Goal: Task Accomplishment & Management: Complete application form

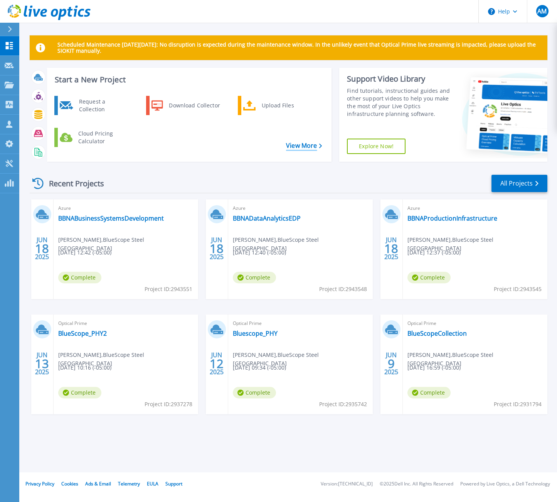
click at [304, 149] on link "View More" at bounding box center [304, 145] width 36 height 7
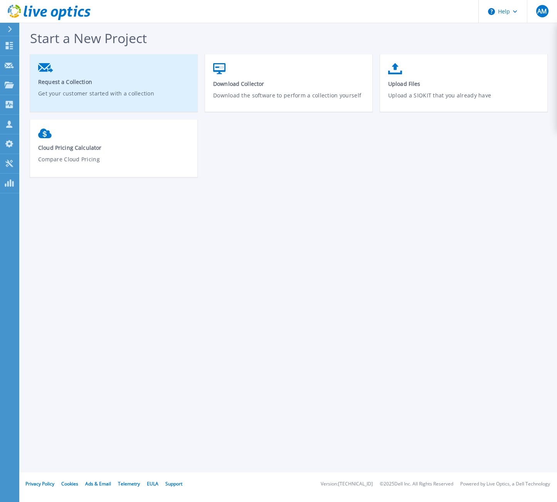
click at [97, 82] on span "Request a Collection" at bounding box center [113, 81] width 151 height 7
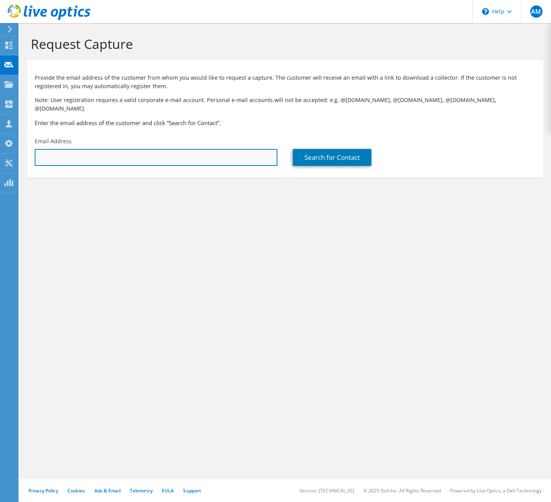
click at [203, 149] on input "text" at bounding box center [156, 157] width 243 height 17
paste input "199330"
type input "199330"
drag, startPoint x: 196, startPoint y: 149, endPoint x: -146, endPoint y: 163, distance: 342.4
click at [0, 163] on html "AM Channel Partner Adam Moss amoss@commvault.com MSP ENTERPRISES PTY LIMITED My…" at bounding box center [275, 251] width 551 height 502
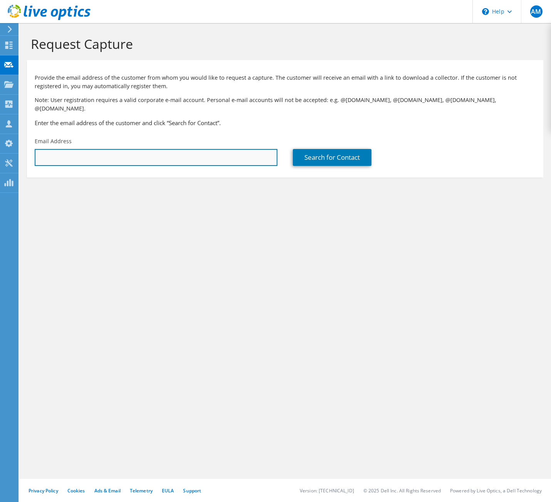
click at [158, 152] on input "text" at bounding box center [156, 157] width 243 height 17
paste input "charper@lakeregional.com"
type input "charper@lakeregional.com"
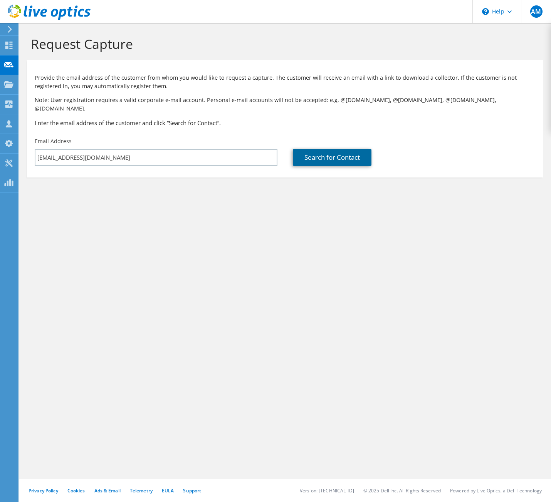
click at [332, 149] on link "Search for Contact" at bounding box center [332, 157] width 79 height 17
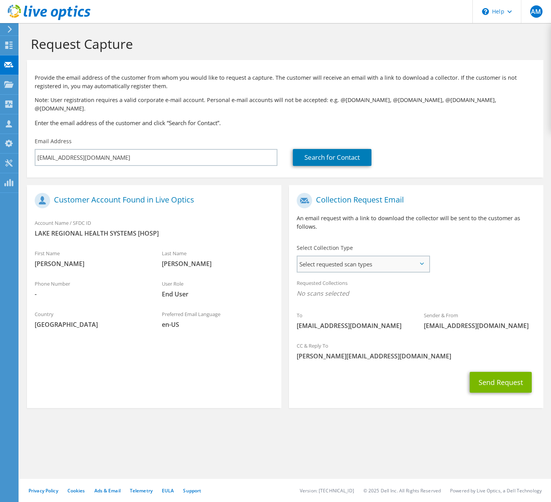
click at [402, 262] on span "Select requested scan types" at bounding box center [363, 264] width 132 height 15
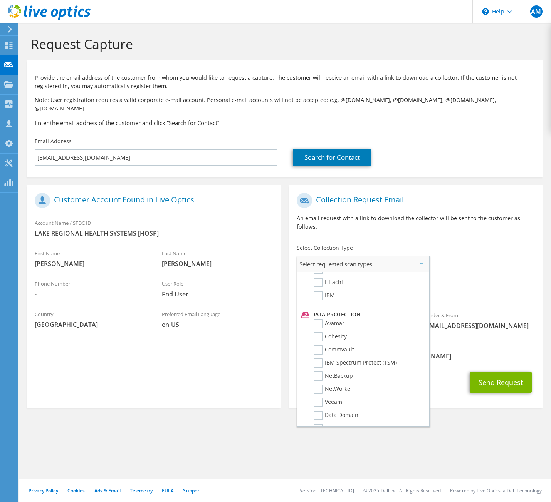
scroll to position [308, 0]
click at [319, 308] on label "Avamar" at bounding box center [329, 312] width 31 height 9
click at [0, 0] on input "Avamar" at bounding box center [0, 0] width 0 height 0
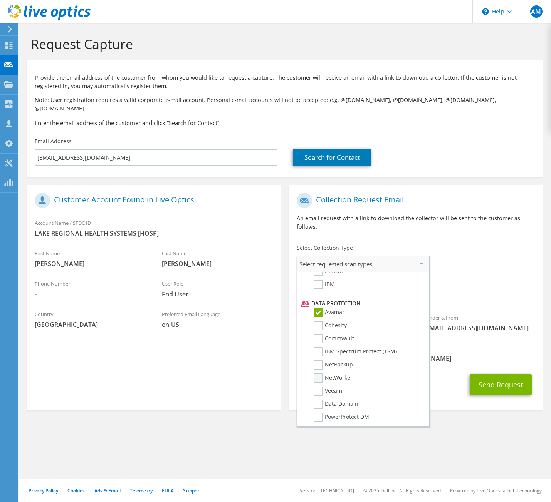
click at [318, 374] on label "NetWorker" at bounding box center [333, 378] width 39 height 9
click at [0, 0] on input "NetWorker" at bounding box center [0, 0] width 0 height 0
click at [509, 377] on button "Send Request" at bounding box center [501, 384] width 62 height 21
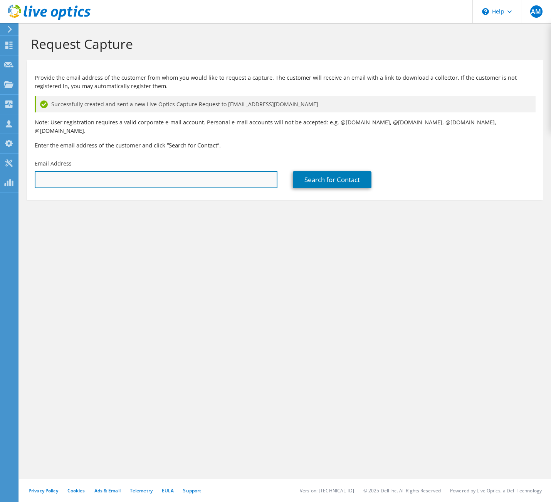
click at [205, 171] on input "text" at bounding box center [156, 179] width 243 height 17
paste input "jrogers@lakeregional.com"
type input "jrogers@lakeregional.com"
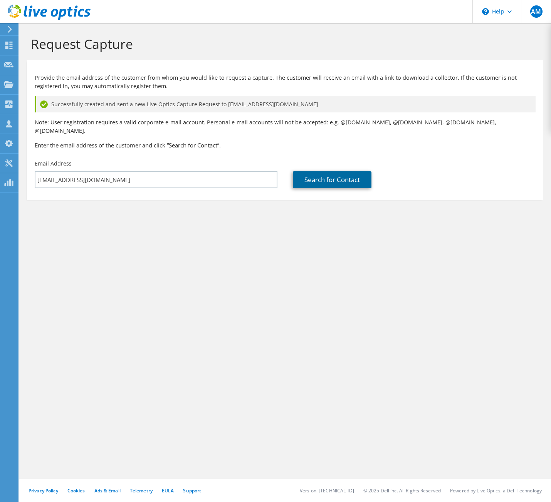
click at [342, 173] on link "Search for Contact" at bounding box center [332, 179] width 79 height 17
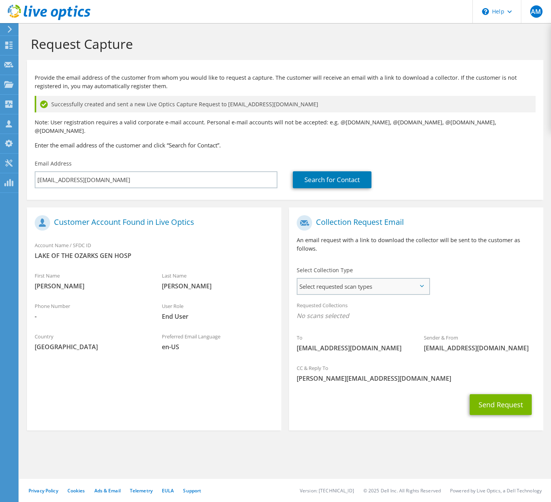
click at [410, 279] on span "Select requested scan types" at bounding box center [363, 286] width 132 height 15
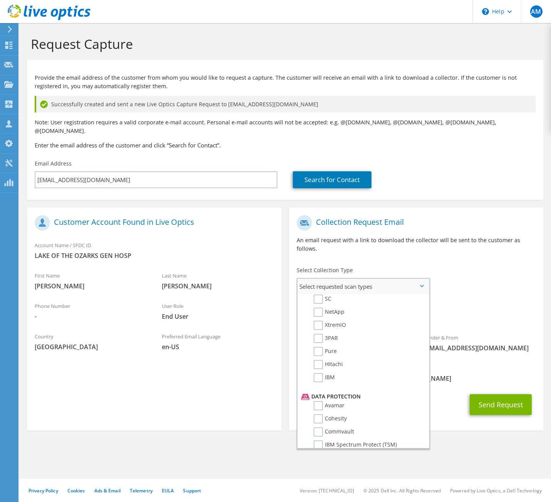
scroll to position [270, 0]
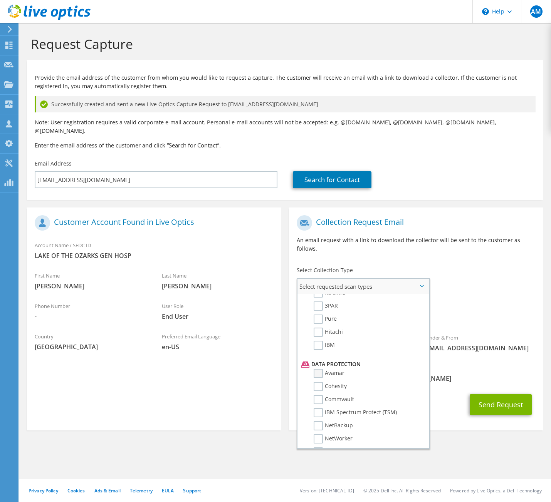
click at [321, 369] on label "Avamar" at bounding box center [329, 373] width 31 height 9
click at [0, 0] on input "Avamar" at bounding box center [0, 0] width 0 height 0
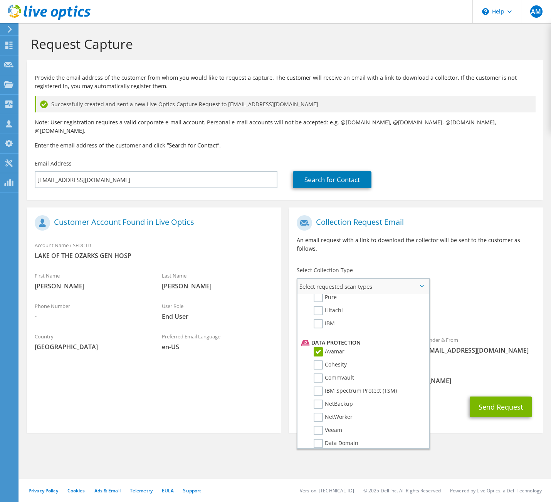
scroll to position [289, 0]
click at [480, 346] on span "[EMAIL_ADDRESS][DOMAIN_NAME]" at bounding box center [480, 350] width 112 height 8
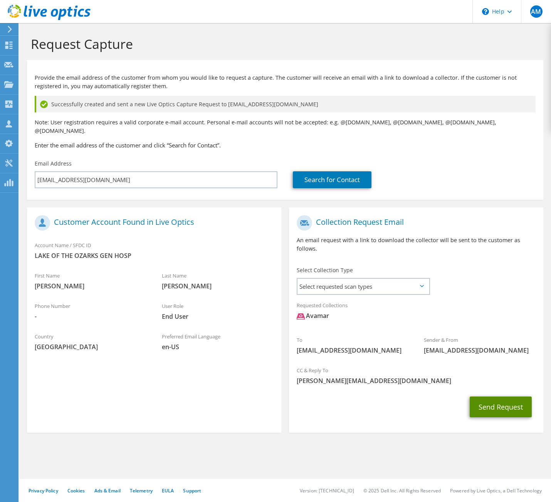
click at [493, 404] on button "Send Request" at bounding box center [501, 407] width 62 height 21
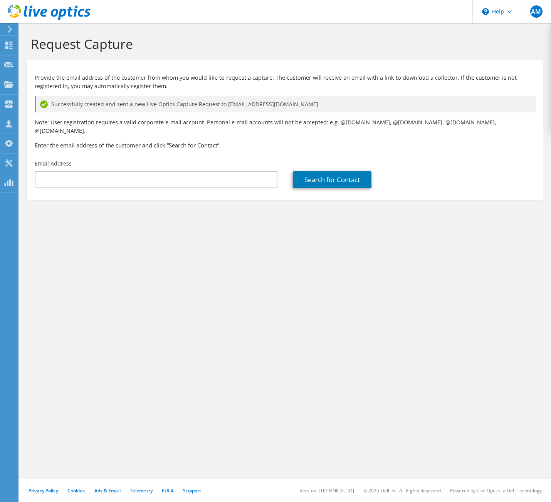
click at [329, 143] on div "Provide the email address of the customer from whom you would like to request a…" at bounding box center [285, 110] width 516 height 92
click at [19, 12] on icon at bounding box center [49, 13] width 83 height 16
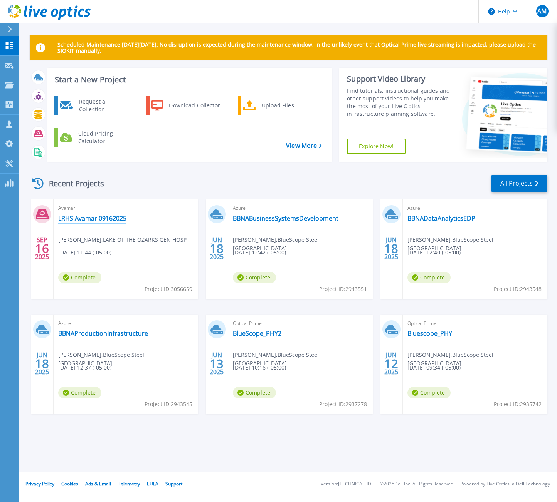
click at [98, 218] on link "LRHS Avamar 09162025" at bounding box center [92, 219] width 68 height 8
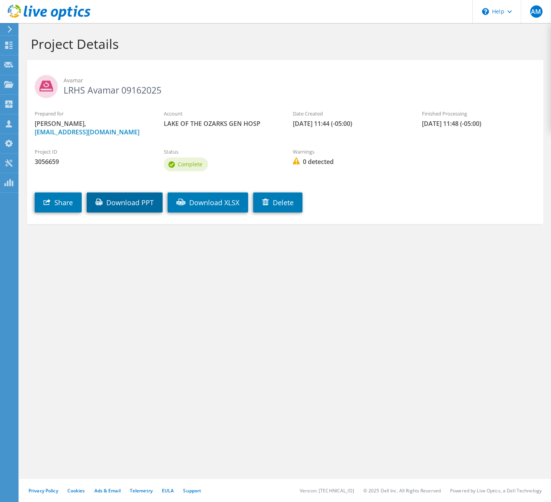
click at [136, 201] on link "Download PPT" at bounding box center [125, 203] width 76 height 20
click at [209, 186] on div "Share Download PPT Download XLSX [GEOGRAPHIC_DATA]" at bounding box center [293, 196] width 532 height 39
click at [208, 195] on link "Download XLSX" at bounding box center [208, 203] width 81 height 20
